Goal: Information Seeking & Learning: Learn about a topic

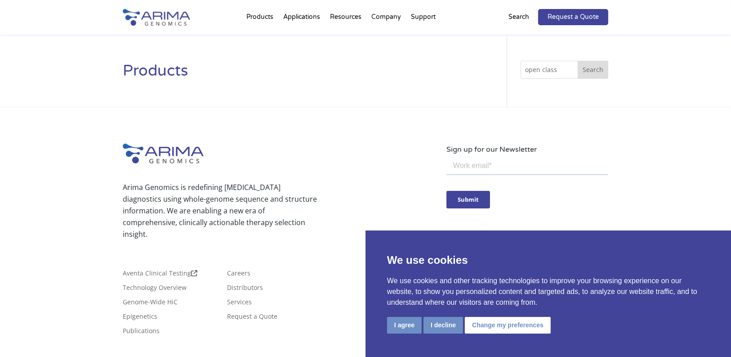
type input "open class"
click at [590, 70] on button "Search" at bounding box center [593, 70] width 31 height 18
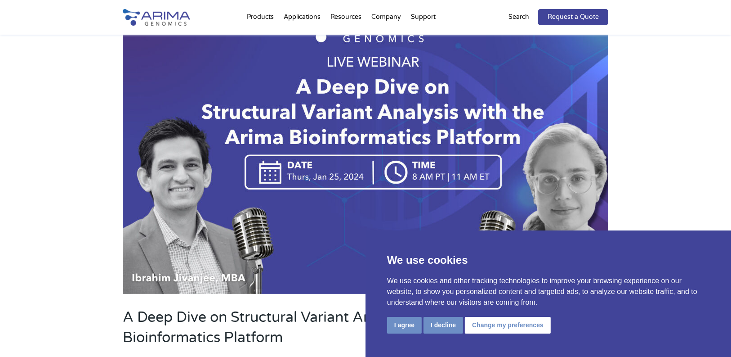
scroll to position [173, 0]
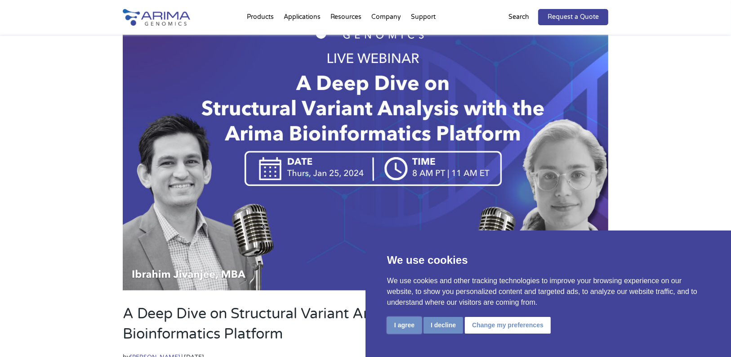
click at [422, 321] on button "I agree" at bounding box center [404, 325] width 35 height 17
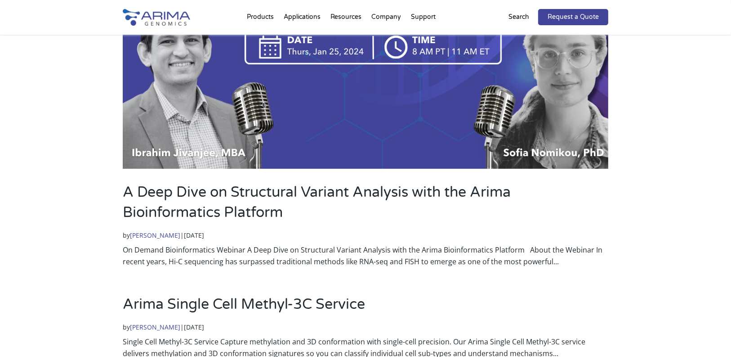
scroll to position [289, 0]
